Goal: Task Accomplishment & Management: Complete application form

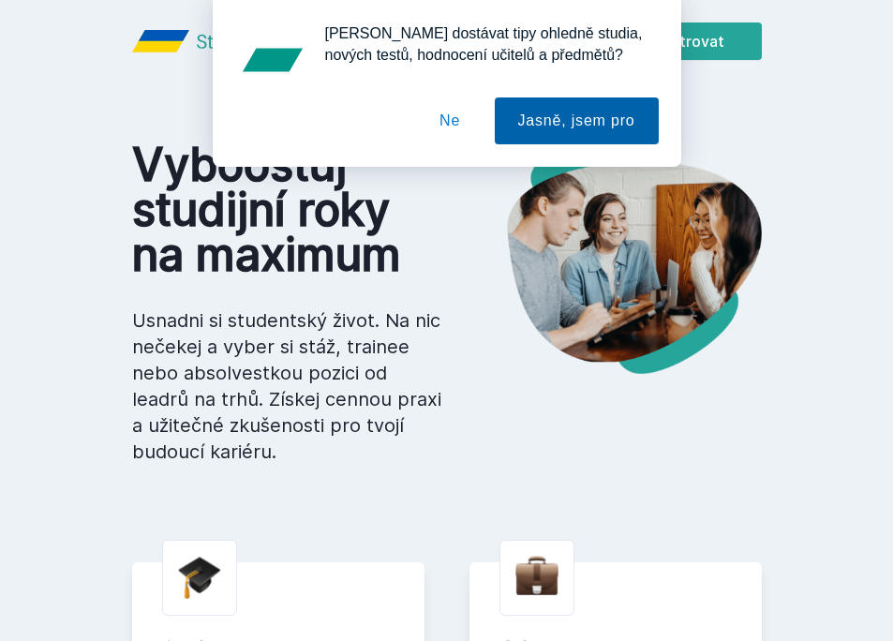
click at [611, 124] on button "Jasně, jsem pro" at bounding box center [577, 120] width 164 height 47
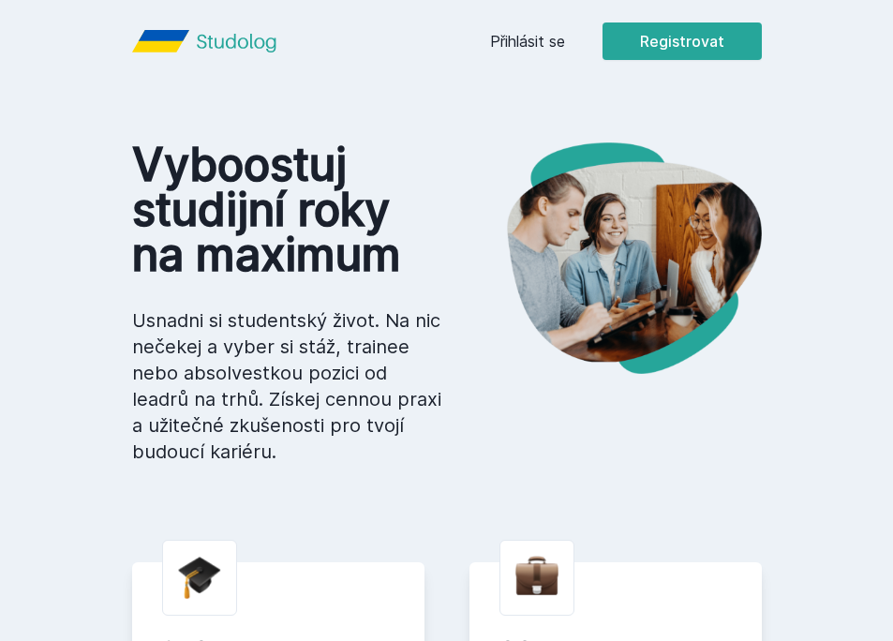
click at [537, 45] on link "Přihlásit se" at bounding box center [527, 41] width 75 height 22
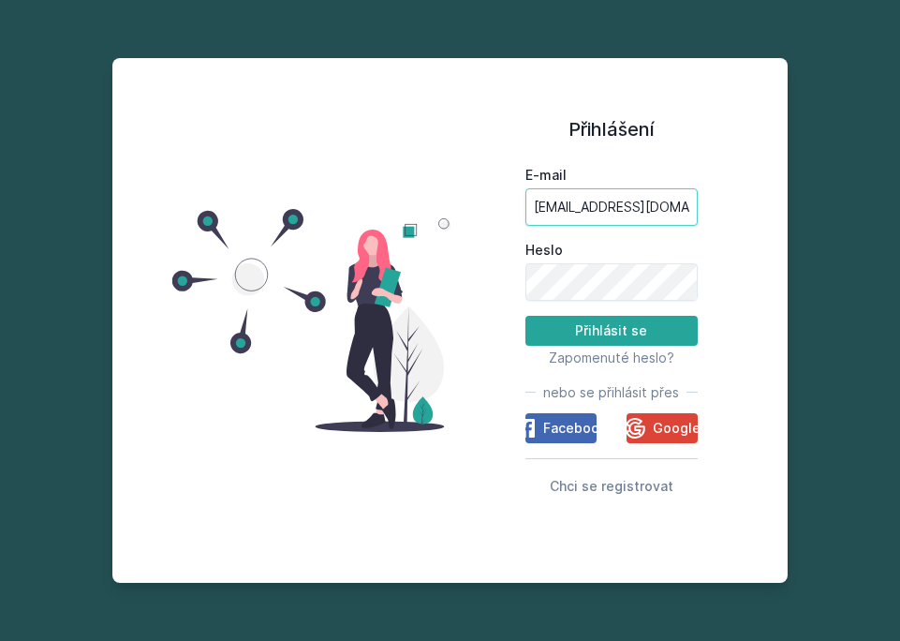
type input "[EMAIL_ADDRESS][DOMAIN_NAME]"
click at [627, 335] on button "Přihlásit se" at bounding box center [611, 331] width 172 height 30
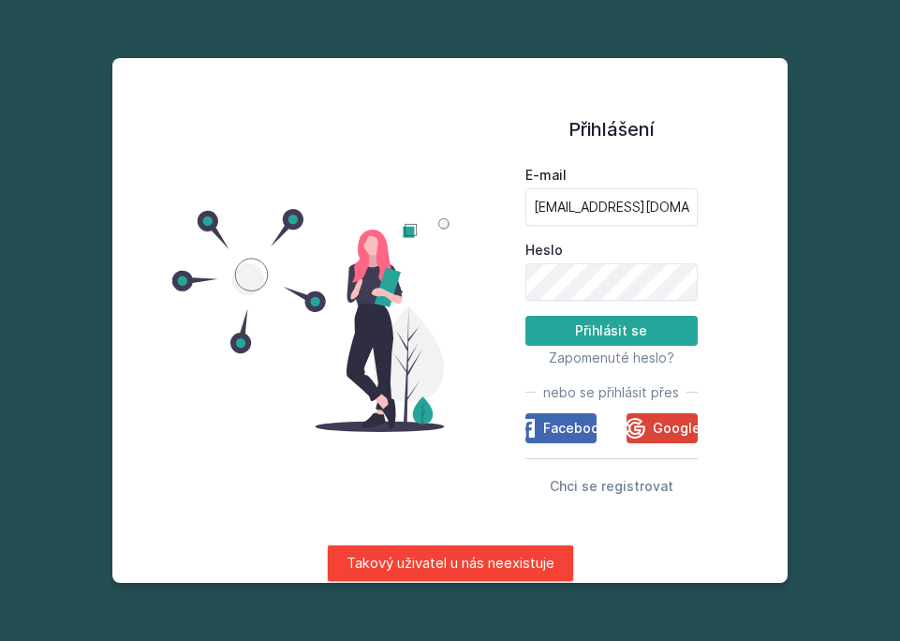
click at [766, 189] on div "Přihlášení E-mail [EMAIL_ADDRESS][DOMAIN_NAME] Heslo Přihlásit se Zapomenuté he…" at bounding box center [611, 321] width 322 height 480
click at [639, 491] on span "Chci se registrovat" at bounding box center [612, 486] width 124 height 16
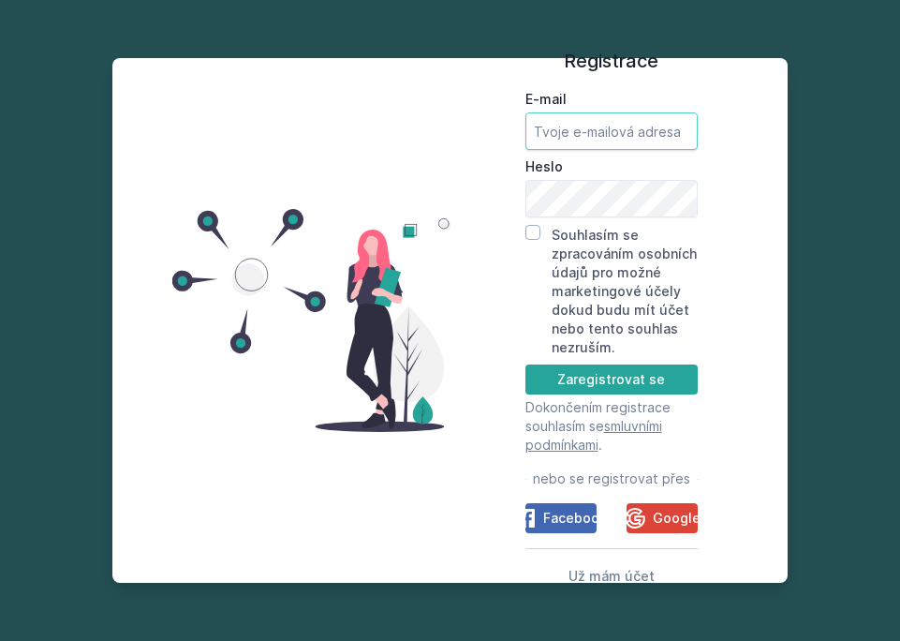
click at [596, 135] on input "E-mail" at bounding box center [611, 130] width 172 height 37
type input "[EMAIL_ADDRESS][DOMAIN_NAME]"
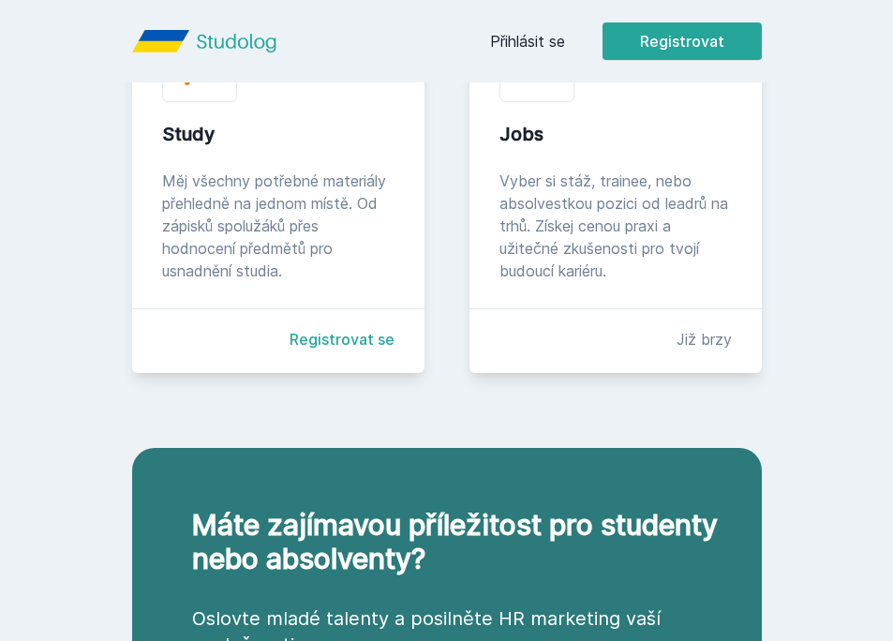
scroll to position [510, 0]
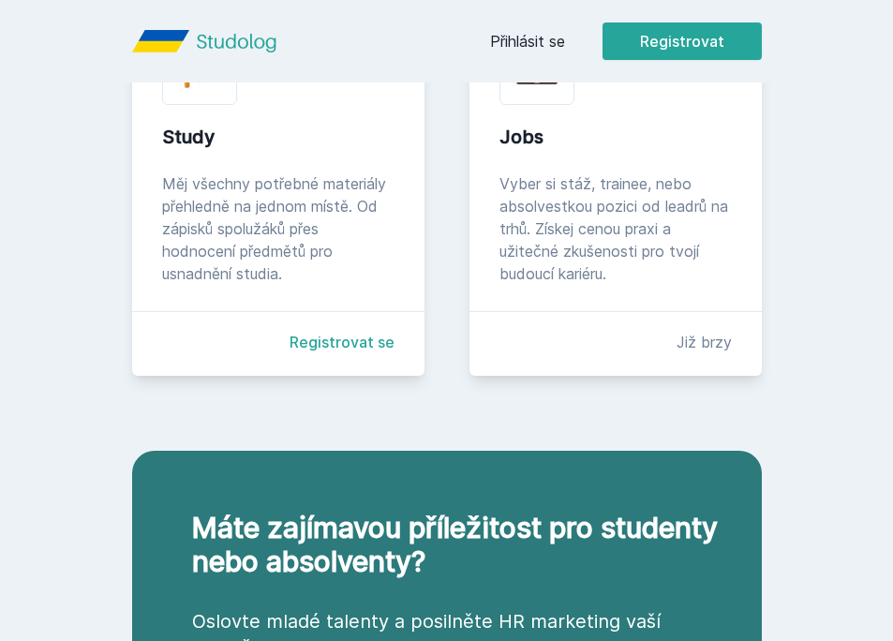
click at [357, 343] on link "Registrovat se" at bounding box center [341, 342] width 105 height 22
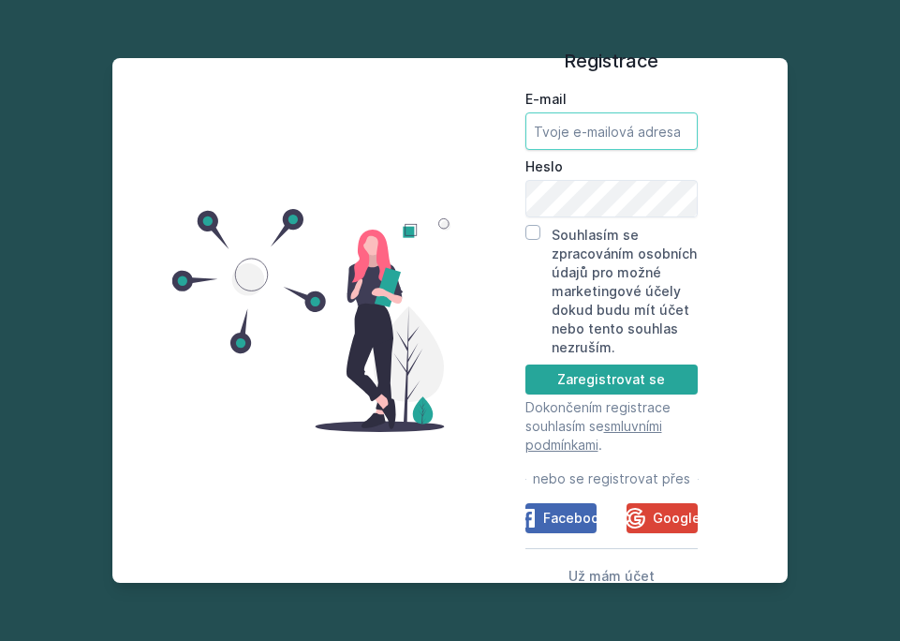
click at [625, 134] on input "E-mail" at bounding box center [611, 130] width 172 height 37
type input "[PERSON_NAME][EMAIL_ADDRESS][DOMAIN_NAME]"
click at [529, 231] on input "Souhlasím se zpracováním osobních údajů pro možné marketingové účely dokud budu…" at bounding box center [532, 232] width 15 height 15
checkbox input "true"
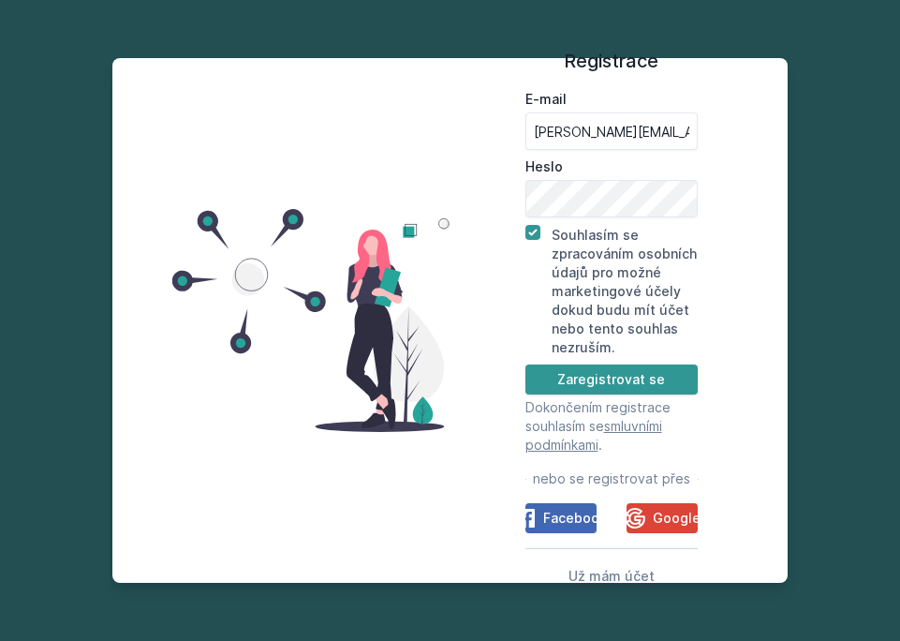
click at [584, 385] on button "Zaregistrovat se" at bounding box center [611, 379] width 172 height 30
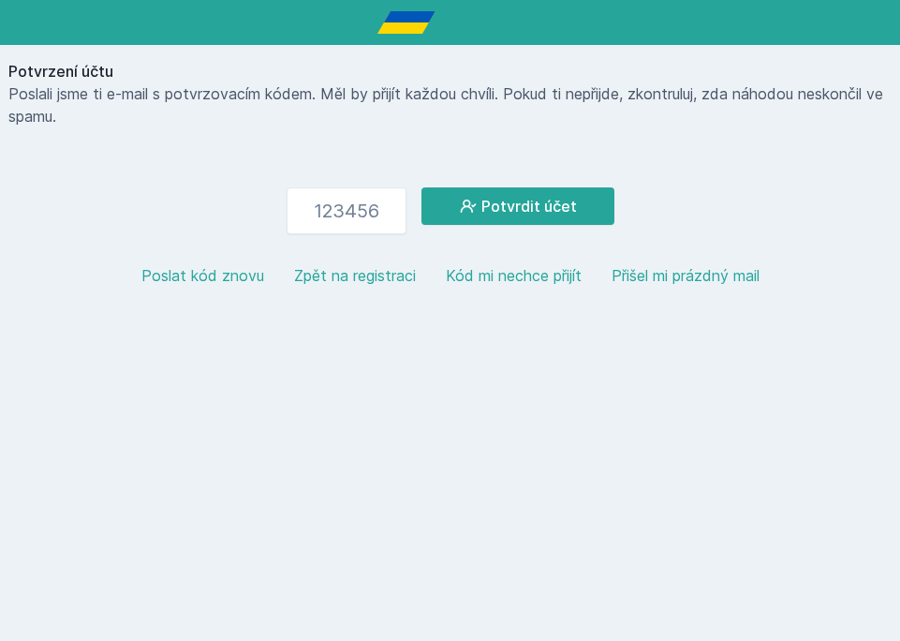
click at [369, 275] on button "Zpět na registraci" at bounding box center [355, 275] width 122 height 22
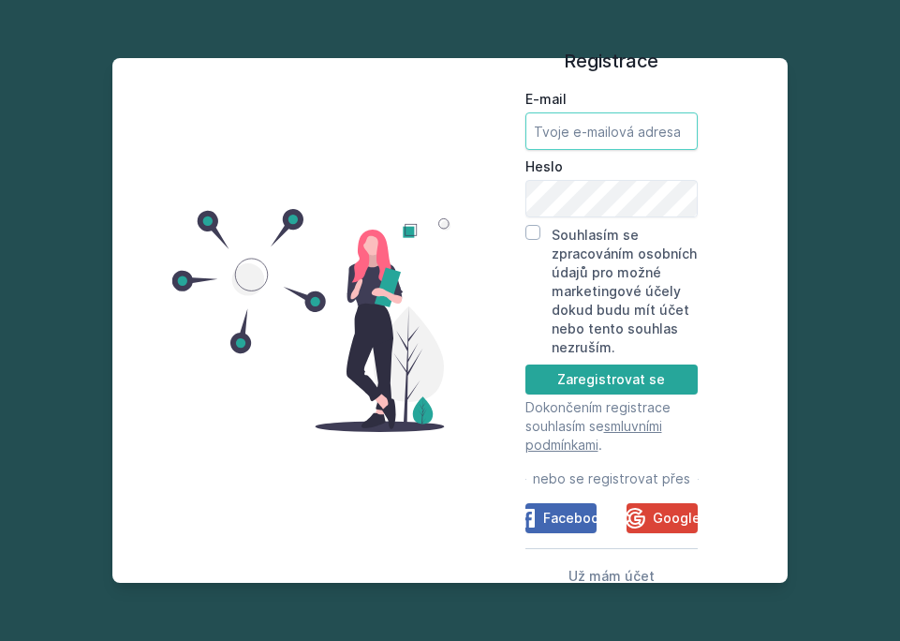
click at [616, 126] on input "E-mail" at bounding box center [611, 130] width 172 height 37
type input "katerina.preyova@icloud.com"
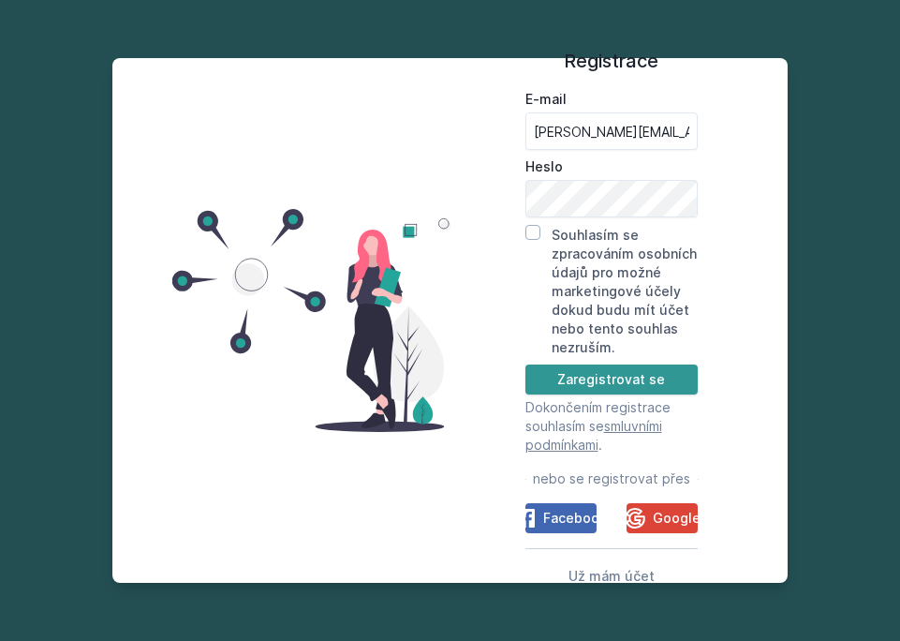
click at [608, 374] on button "Zaregistrovat se" at bounding box center [611, 379] width 172 height 30
click at [617, 376] on button "Zaregistrovat se" at bounding box center [611, 379] width 172 height 30
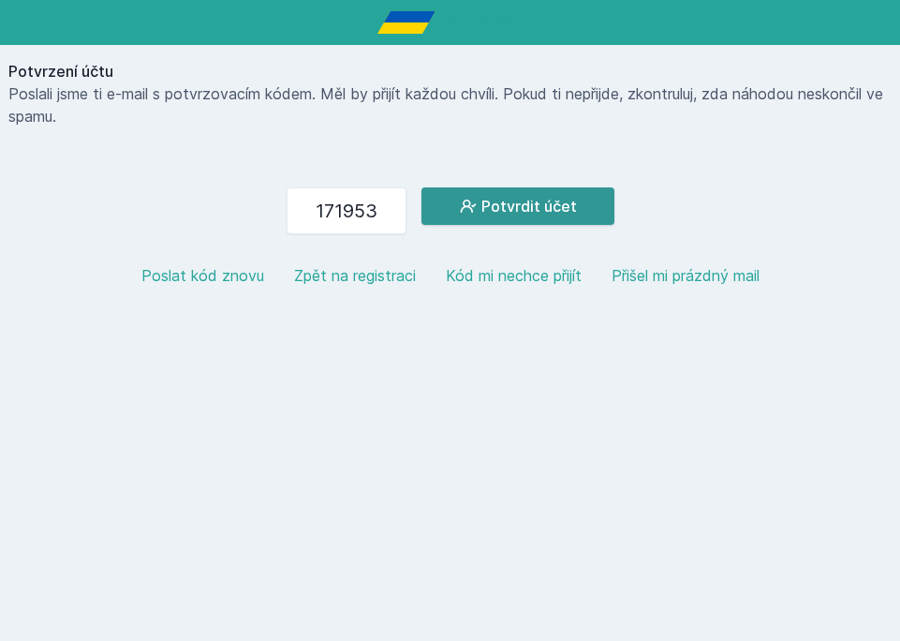
type input "171953"
click at [486, 208] on button "Potvrdit účet" at bounding box center [517, 205] width 193 height 37
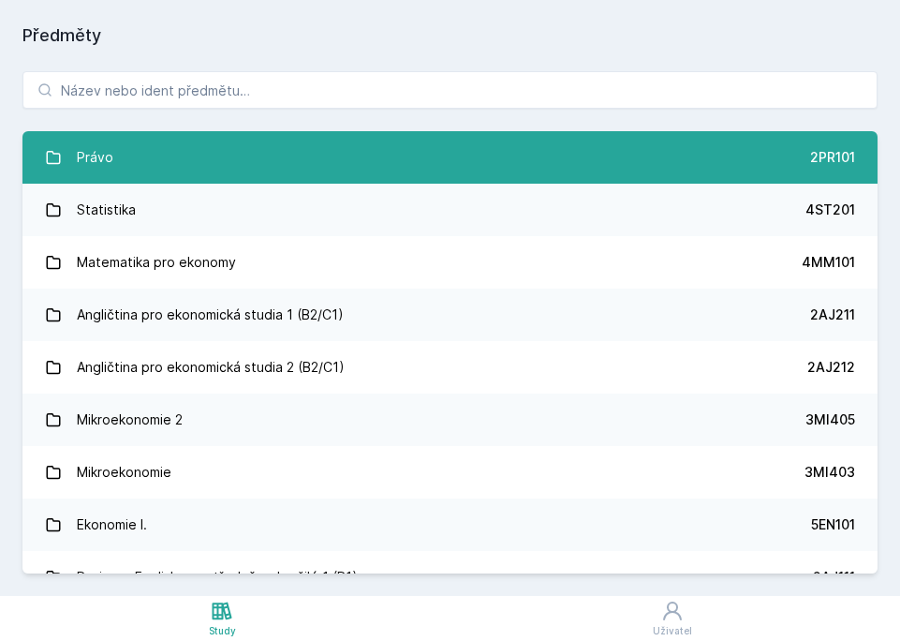
click at [607, 155] on link "Právo 2PR101" at bounding box center [449, 157] width 855 height 52
